Goal: Task Accomplishment & Management: Manage account settings

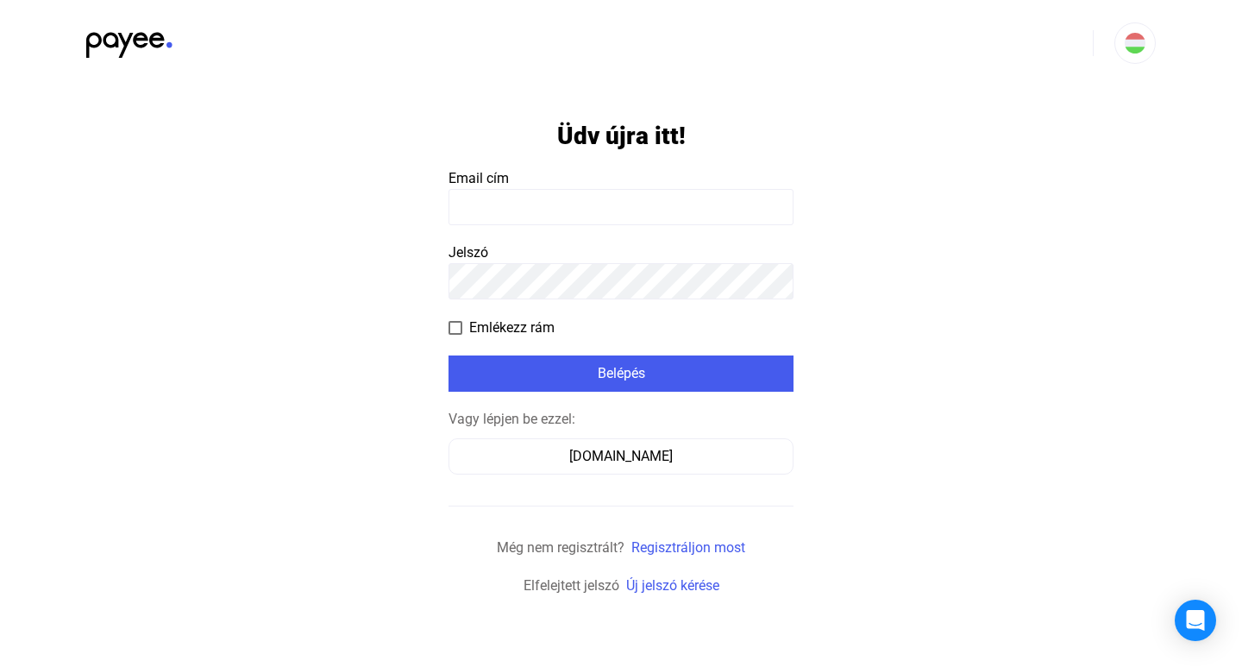
click at [527, 188] on payee-form-field "Email cím" at bounding box center [620, 196] width 345 height 57
click at [566, 215] on input at bounding box center [620, 207] width 345 height 36
click at [506, 262] on payee-form-field "Jelszó" at bounding box center [620, 270] width 345 height 57
click at [441, 337] on app-form-template "Üdv újra itt! Email cím Jelszó Emlékezz rám Belépés Vagy lépjen be ezzel: [DOMA…" at bounding box center [621, 341] width 1242 height 510
click at [545, 189] on input at bounding box center [620, 207] width 345 height 36
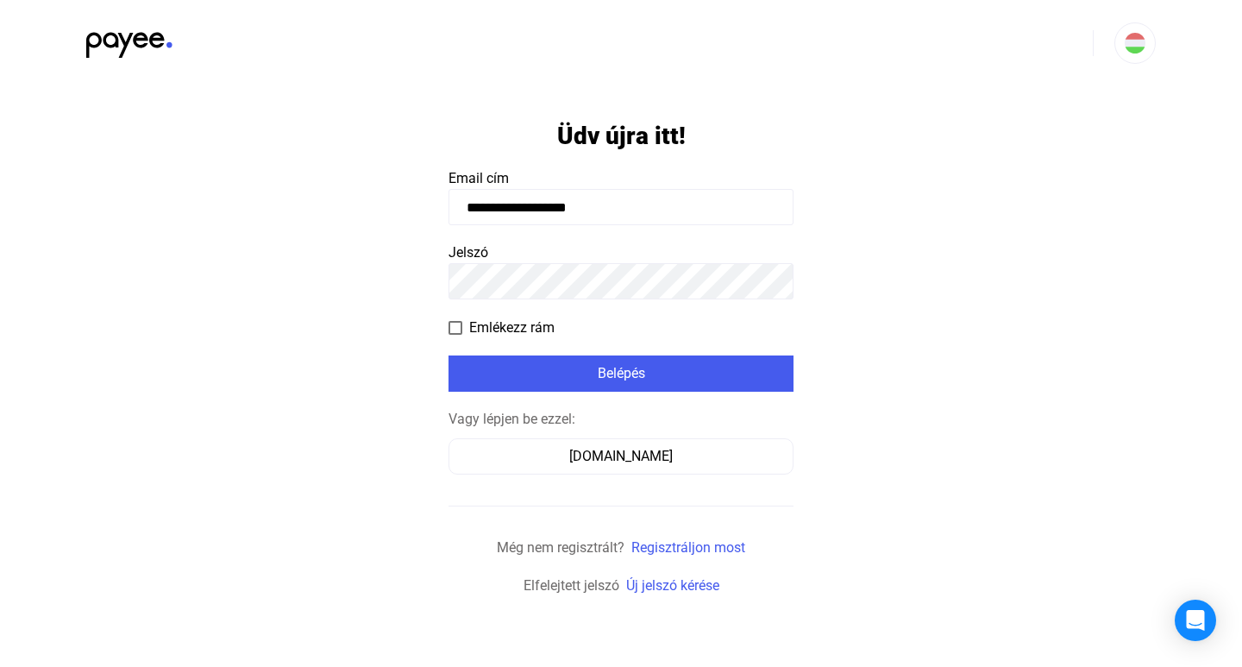
type input "**********"
click at [440, 341] on app-form-template "**********" at bounding box center [621, 341] width 1242 height 510
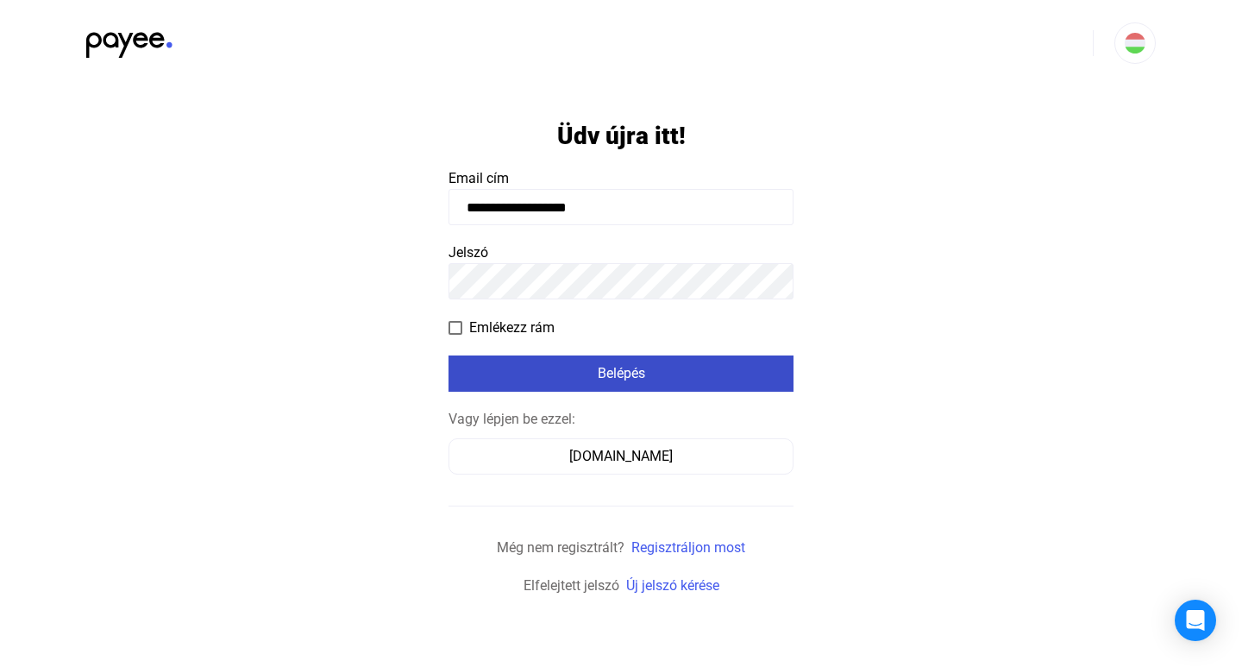
click at [566, 373] on div "Belépés" at bounding box center [621, 373] width 335 height 21
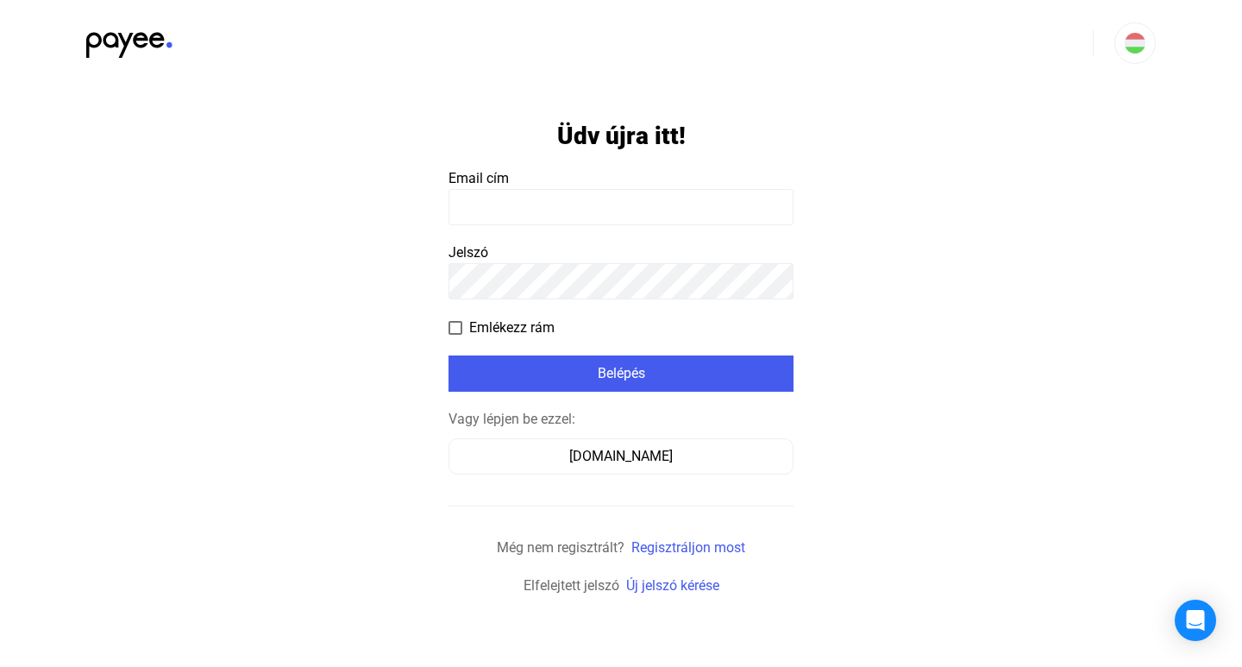
click at [494, 204] on input at bounding box center [620, 207] width 345 height 36
click at [495, 205] on input at bounding box center [620, 207] width 345 height 36
click at [497, 205] on input at bounding box center [620, 207] width 345 height 36
